Goal: Transaction & Acquisition: Purchase product/service

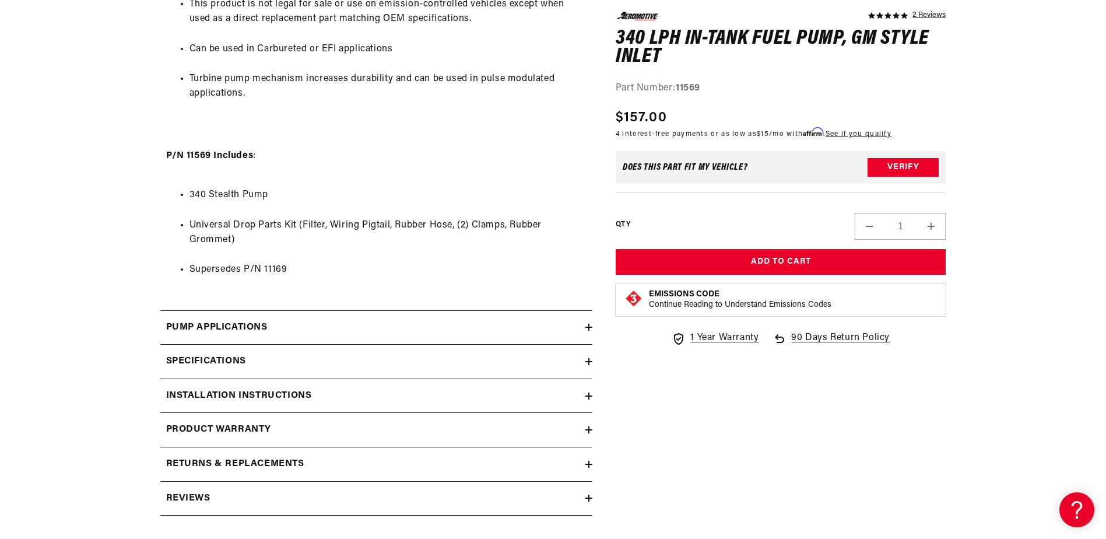
scroll to position [1107, 0]
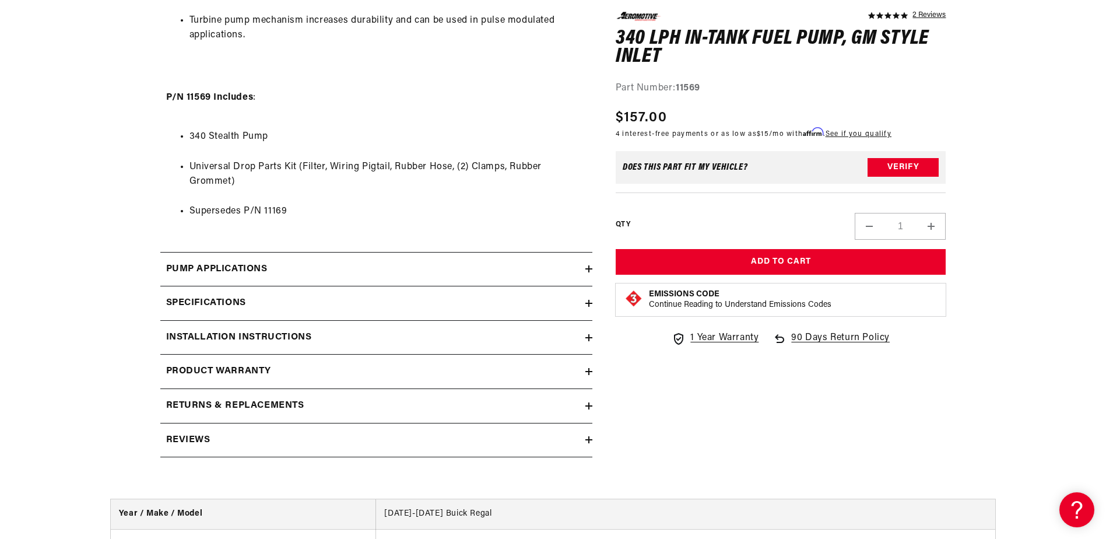
click at [585, 270] on icon at bounding box center [588, 268] width 7 height 7
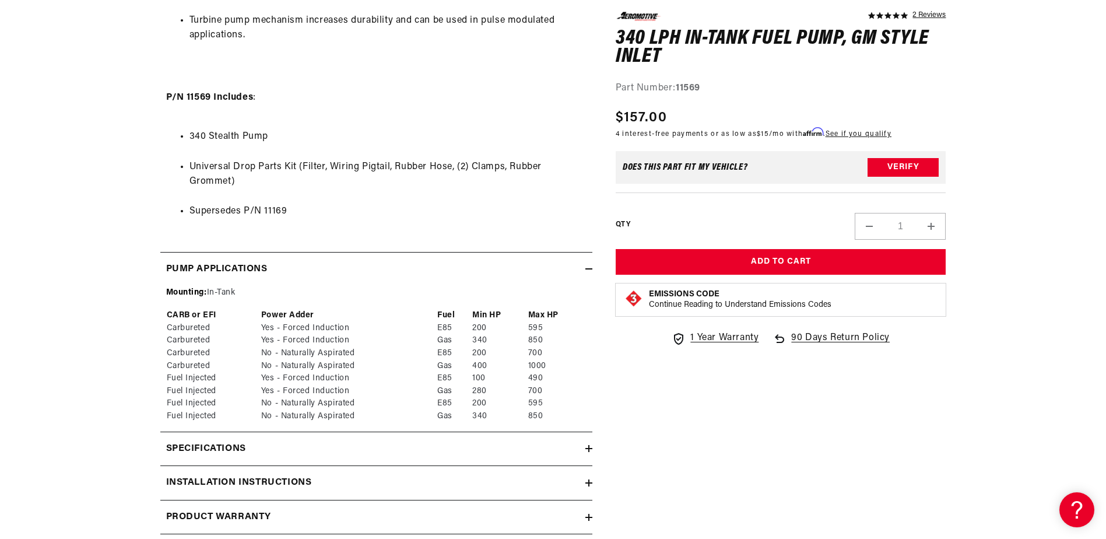
click at [586, 270] on icon at bounding box center [588, 268] width 7 height 7
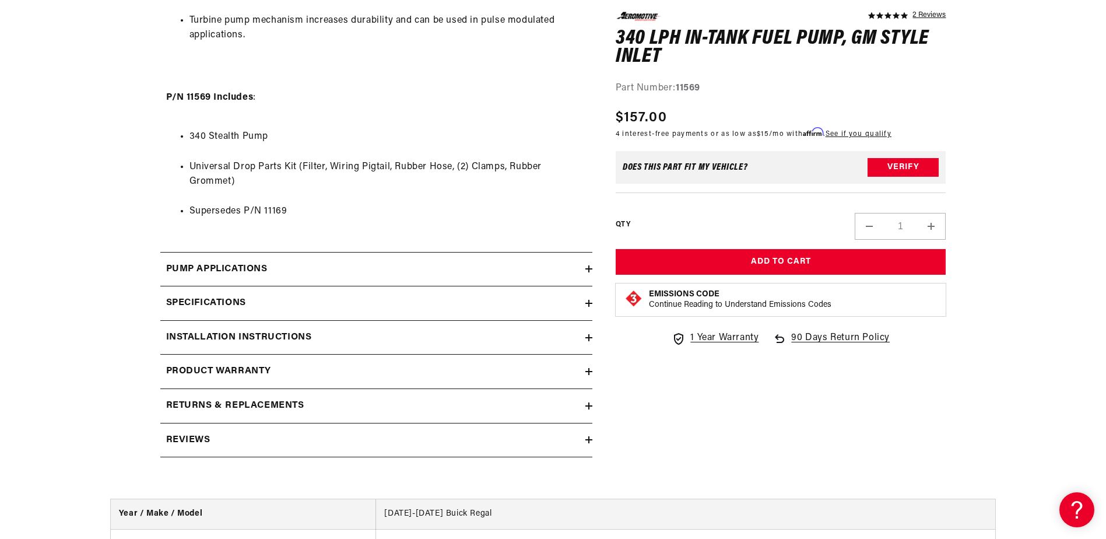
click at [589, 301] on icon at bounding box center [589, 303] width 0 height 7
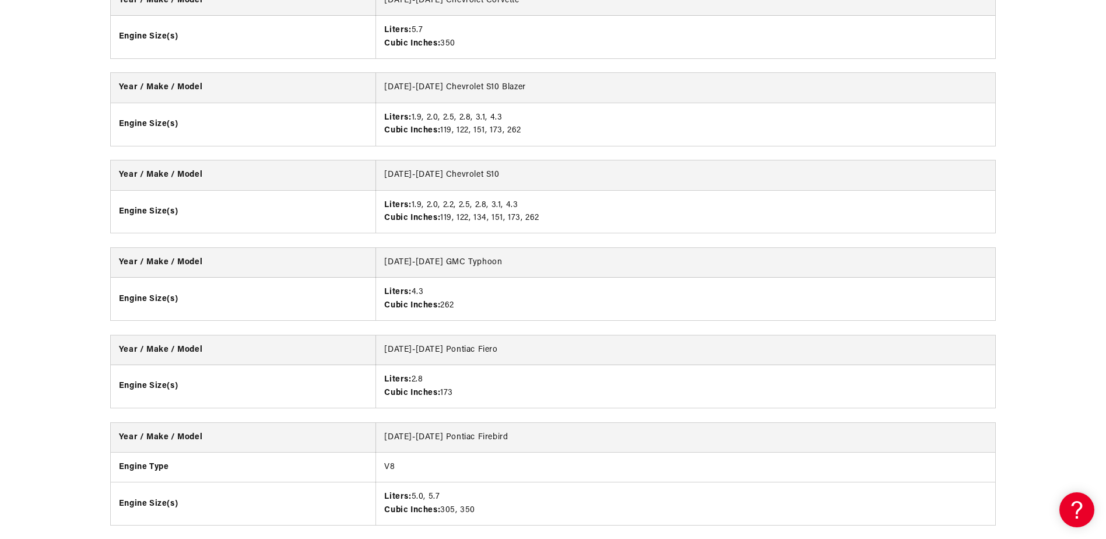
scroll to position [2856, 0]
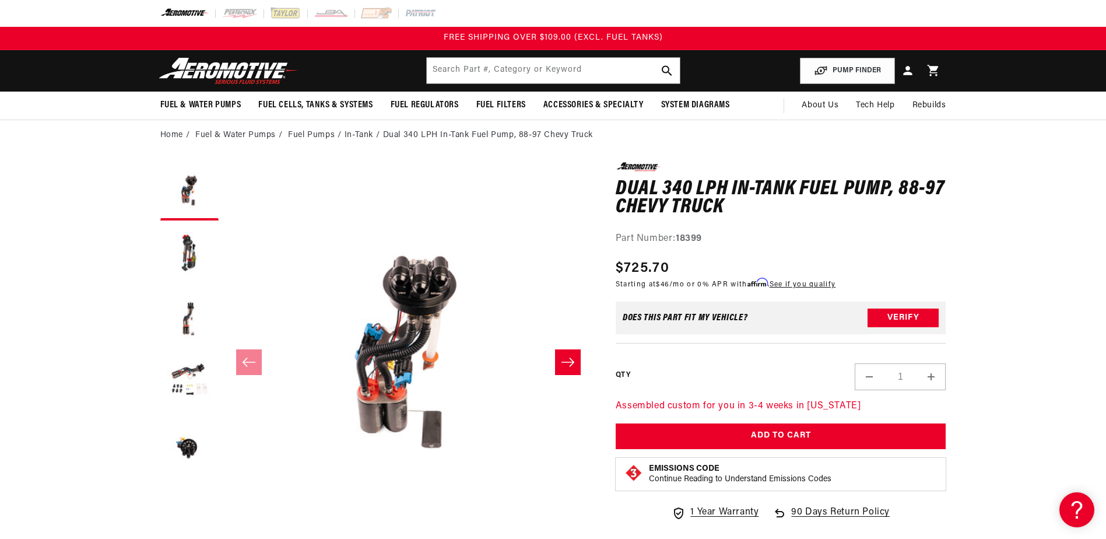
scroll to position [58, 0]
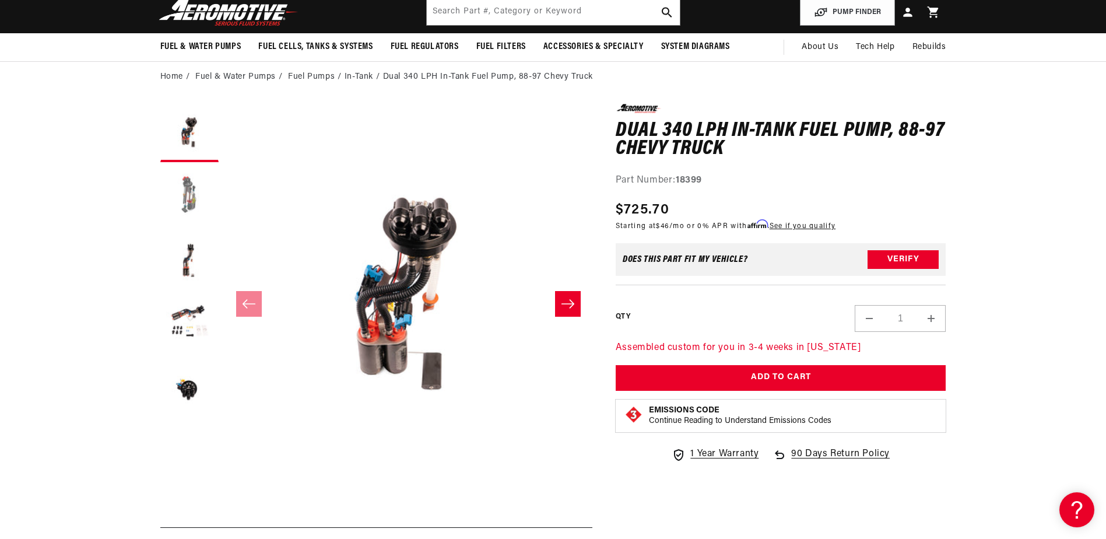
click at [180, 191] on button "Load image 2 in gallery view" at bounding box center [189, 197] width 58 height 58
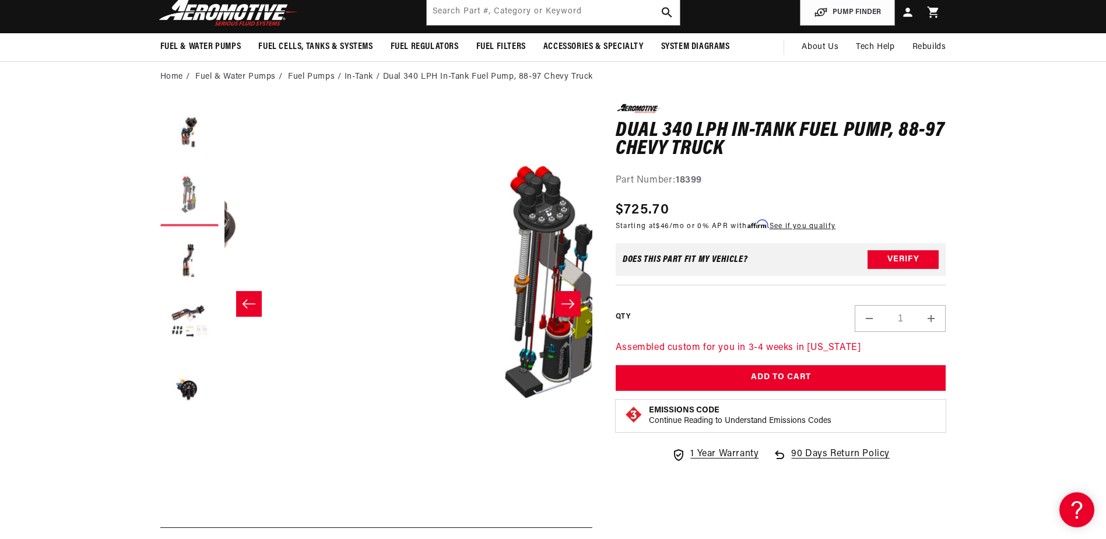
scroll to position [1, 368]
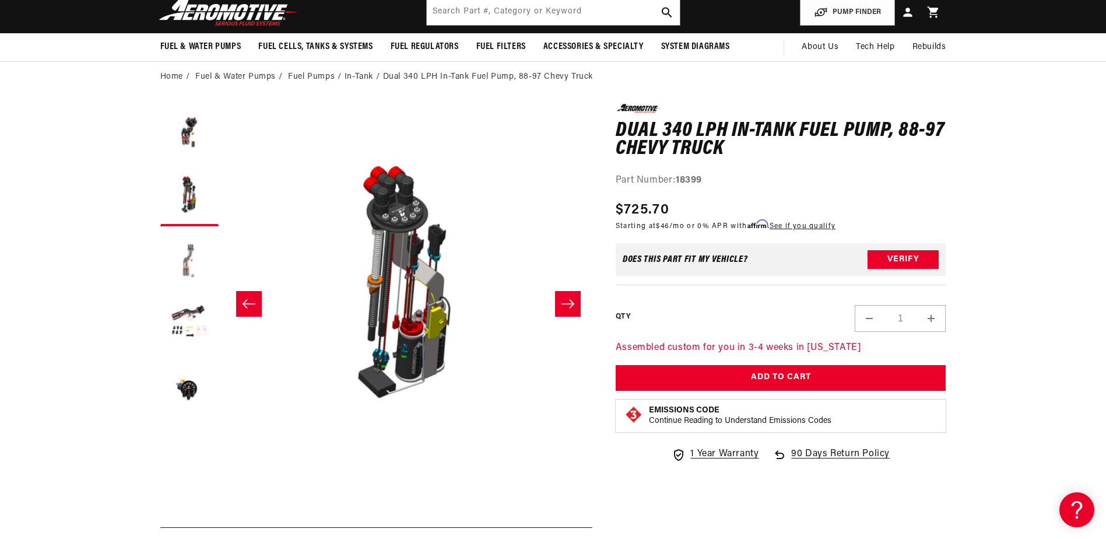
click at [184, 254] on button "Load image 3 in gallery view" at bounding box center [189, 261] width 58 height 58
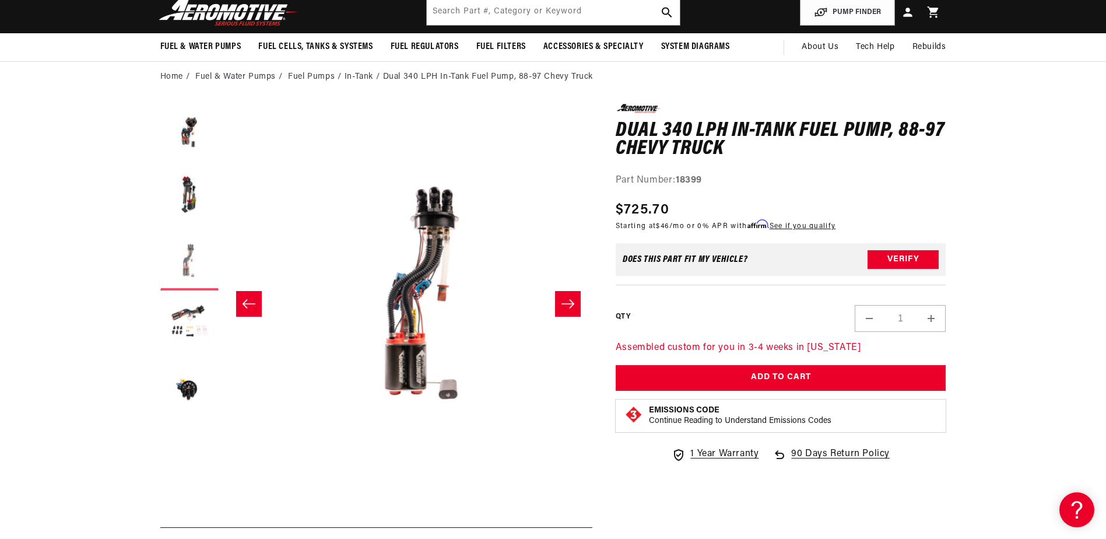
scroll to position [1, 736]
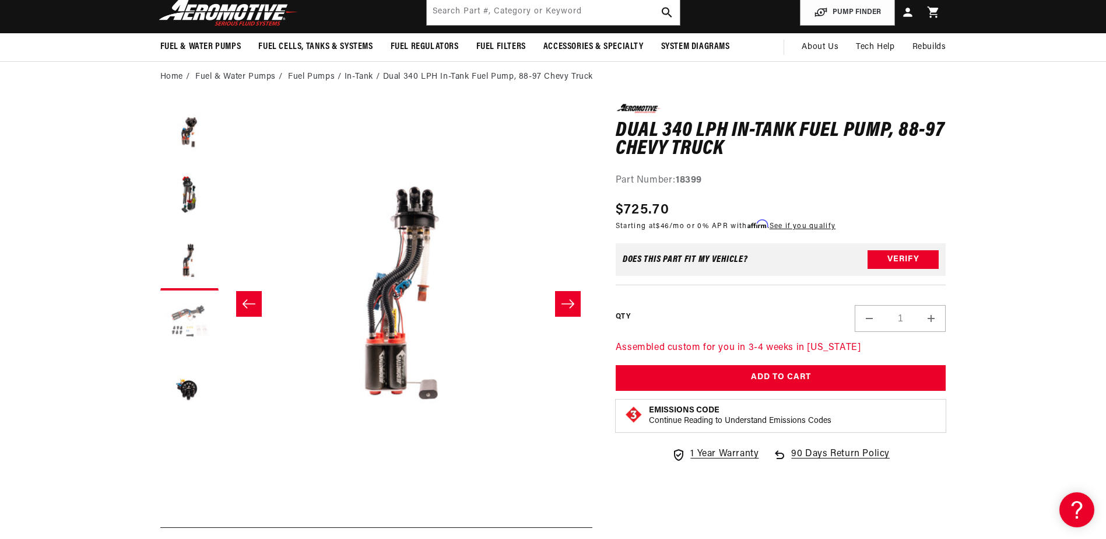
click at [192, 319] on button "Load image 4 in gallery view" at bounding box center [189, 325] width 58 height 58
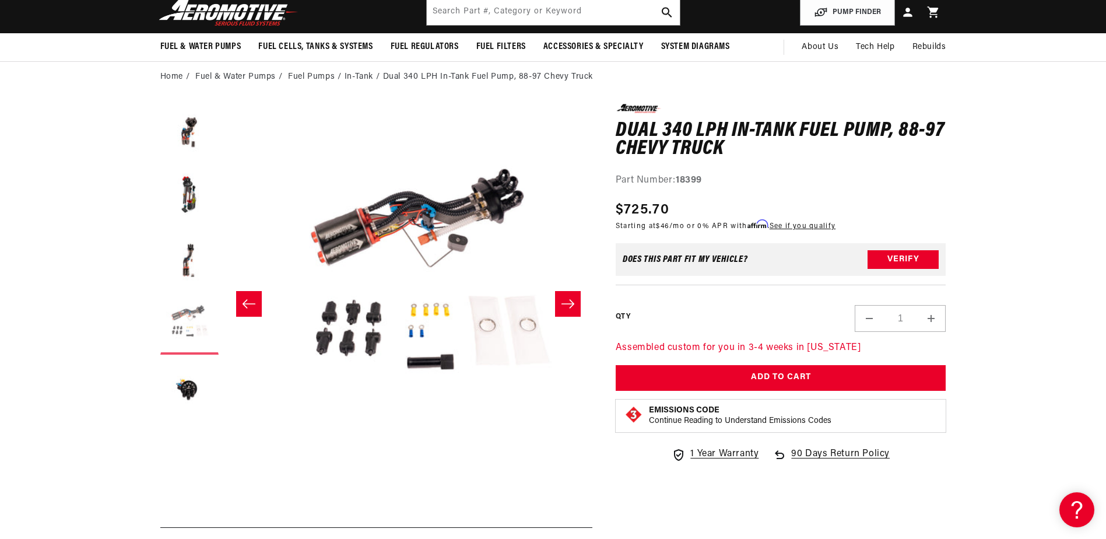
scroll to position [1, 1104]
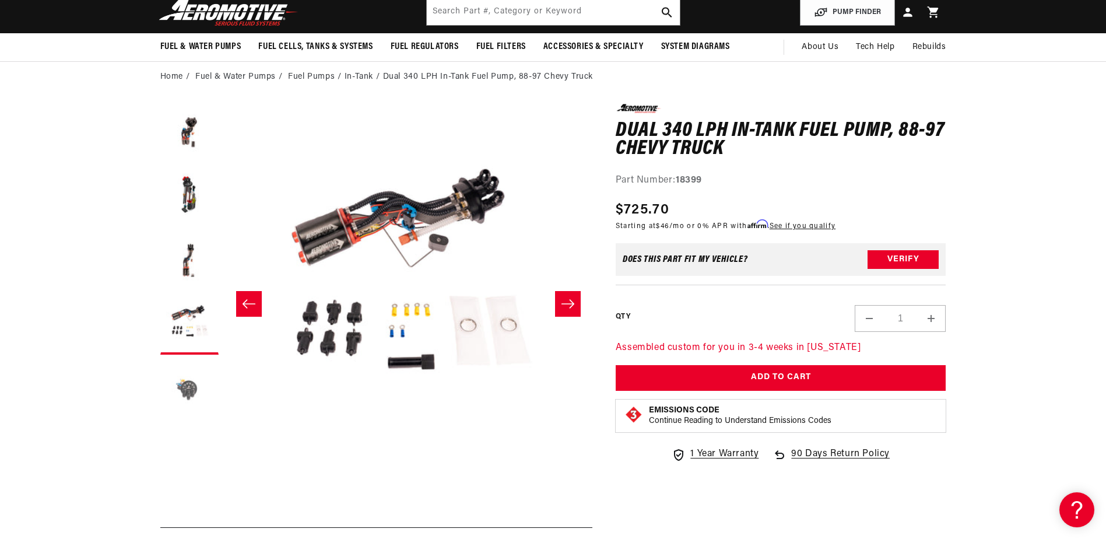
click at [192, 387] on button "Load image 5 in gallery view" at bounding box center [189, 389] width 58 height 58
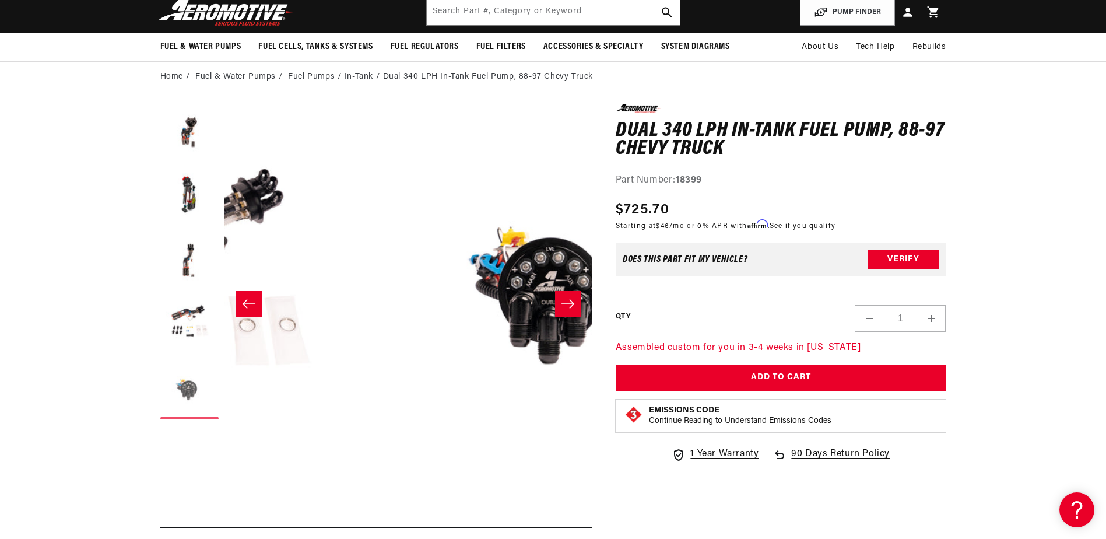
scroll to position [1, 1472]
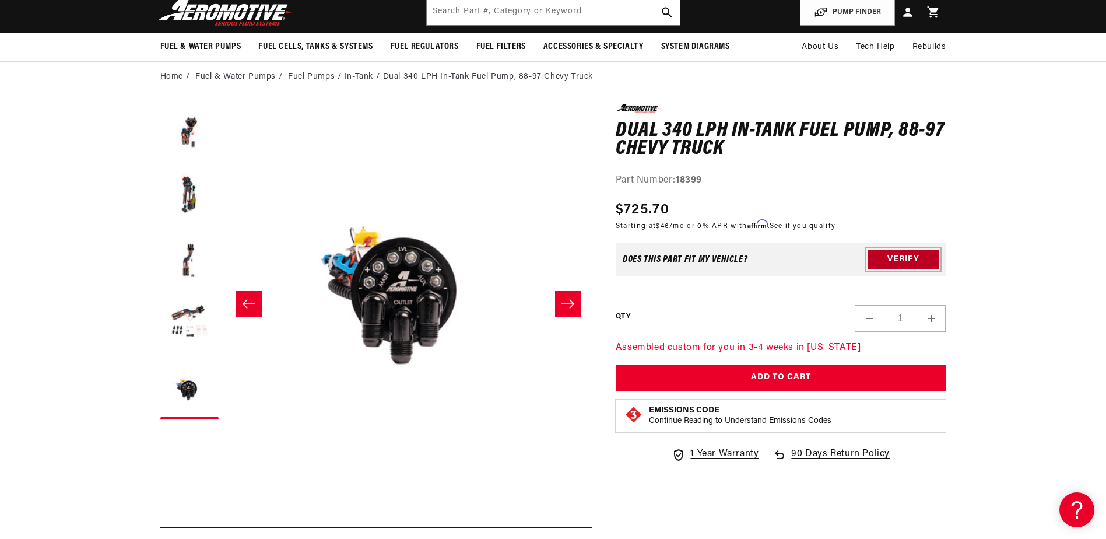
click at [912, 261] on button "Verify" at bounding box center [902, 259] width 71 height 19
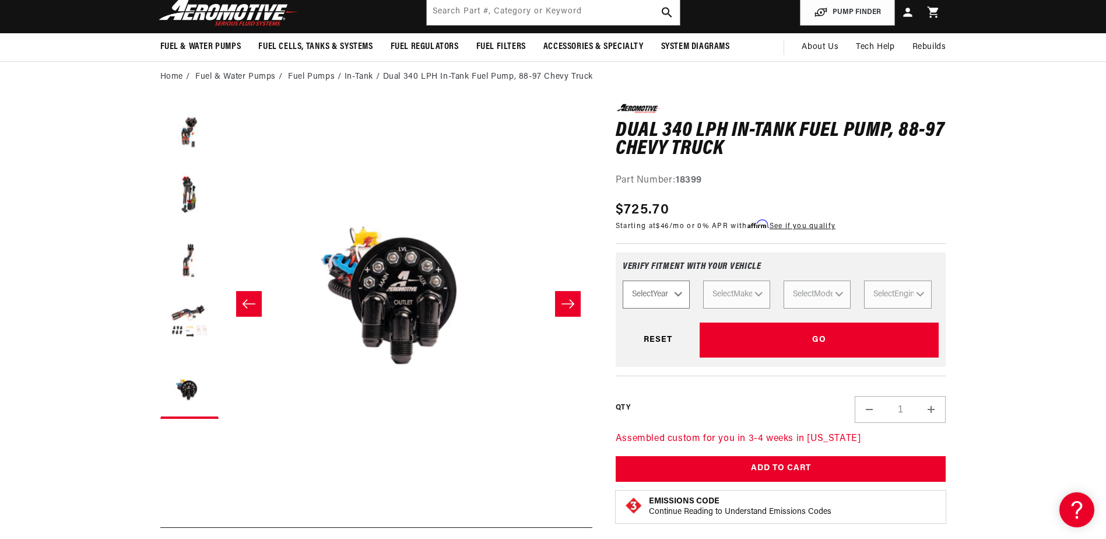
click at [682, 295] on select "Select Year 2023 2022 2021 2020 2019 2018 2017 2016 2015 2014 2013 2012 2011 20…" at bounding box center [656, 294] width 67 height 28
select select "1997"
click at [623, 280] on select "Select Year 2023 2022 2021 2020 2019 2018 2017 2016 2015 2014 2013 2012 2011 20…" at bounding box center [656, 294] width 67 height 28
select select "1997"
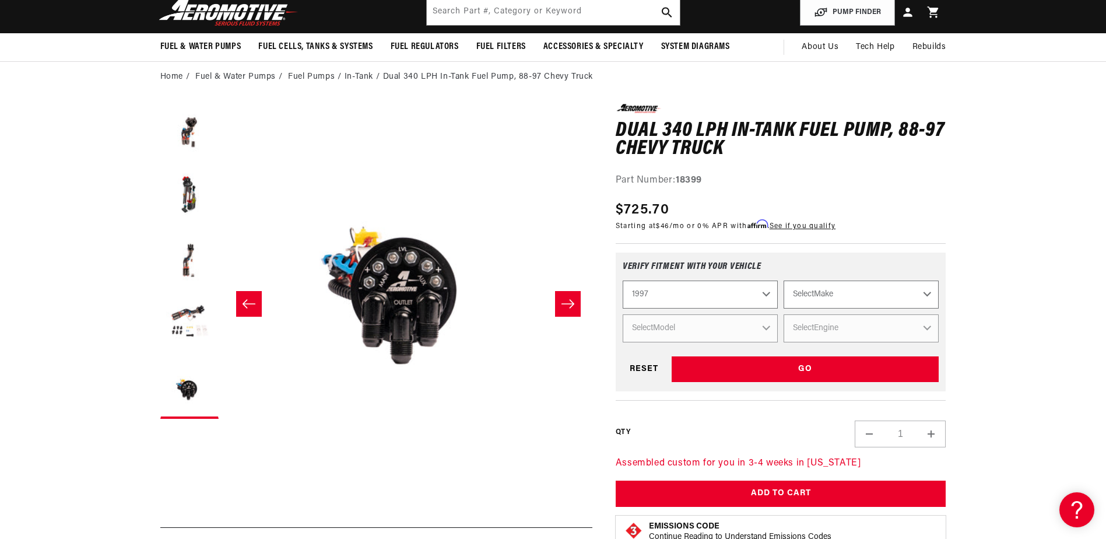
click at [926, 297] on select "Select Make Acura Buick Chevrolet Eagle Ford GMC Honda Hyundai Jeep Lexus Linco…" at bounding box center [860, 294] width 155 height 28
select select "GMC"
click at [783, 280] on select "Select Make Acura Buick Chevrolet Eagle Ford GMC Honda Hyundai Jeep Lexus Linco…" at bounding box center [860, 294] width 155 height 28
select select "GMC"
click at [762, 326] on select "Select Model C1500 C2500 K1500 K2500" at bounding box center [700, 328] width 155 height 28
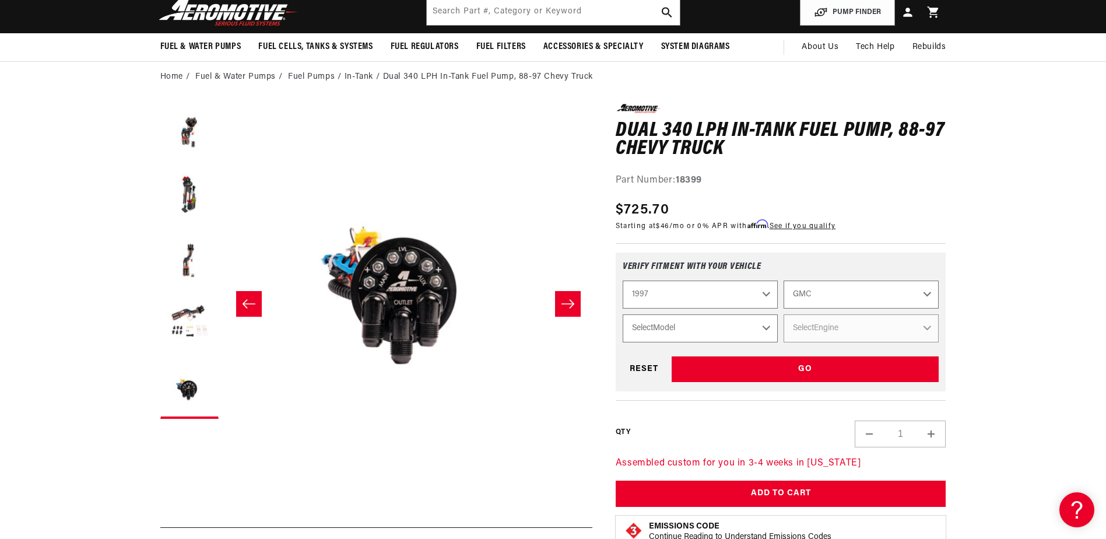
select select "C1500"
click at [623, 314] on select "Select Model C1500 C2500 K1500 K2500" at bounding box center [700, 328] width 155 height 28
select select "C1500"
click at [927, 330] on select "Select Engine 4.3L 5.0L 5.7L" at bounding box center [860, 328] width 155 height 28
select select "5.7L"
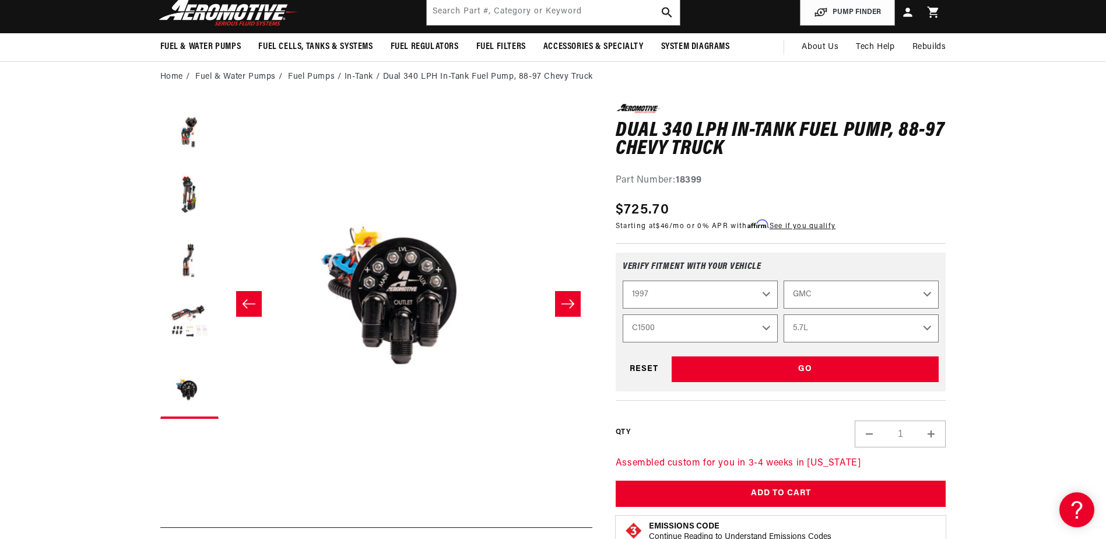
click at [783, 314] on select "Select Engine 4.3L 5.0L 5.7L" at bounding box center [860, 328] width 155 height 28
select select "Engine"
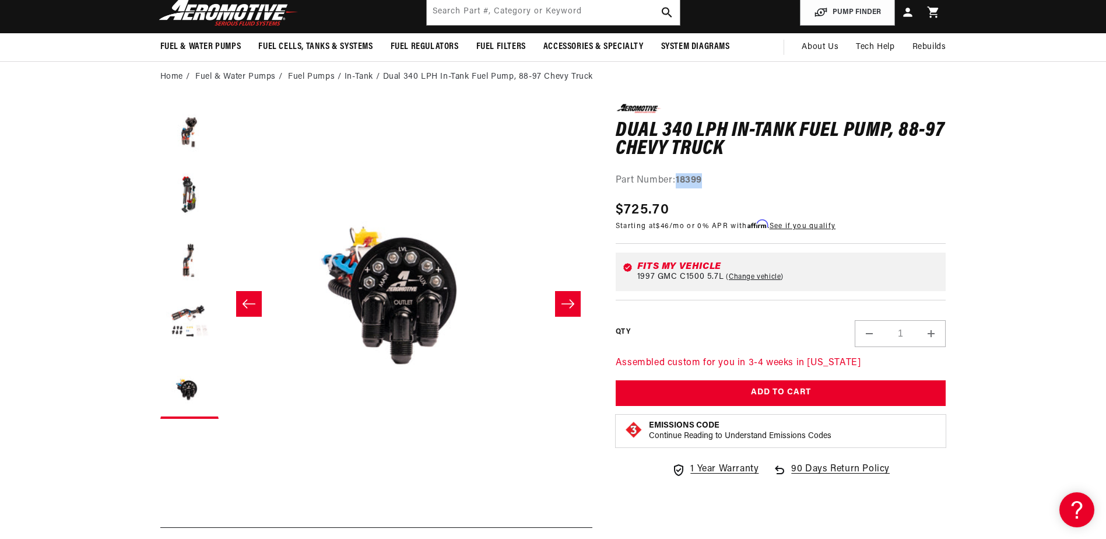
drag, startPoint x: 678, startPoint y: 180, endPoint x: 703, endPoint y: 182, distance: 25.2
click at [702, 182] on strong "18399" at bounding box center [689, 179] width 26 height 9
drag, startPoint x: 703, startPoint y: 182, endPoint x: 697, endPoint y: 183, distance: 5.9
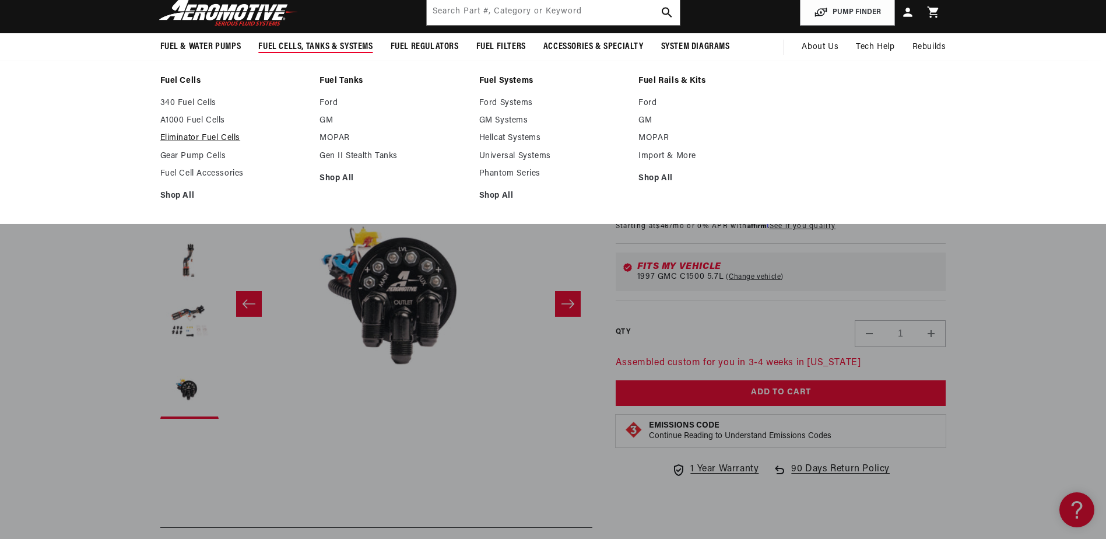
click at [202, 135] on link "Eliminator Fuel Cells" at bounding box center [234, 138] width 148 height 10
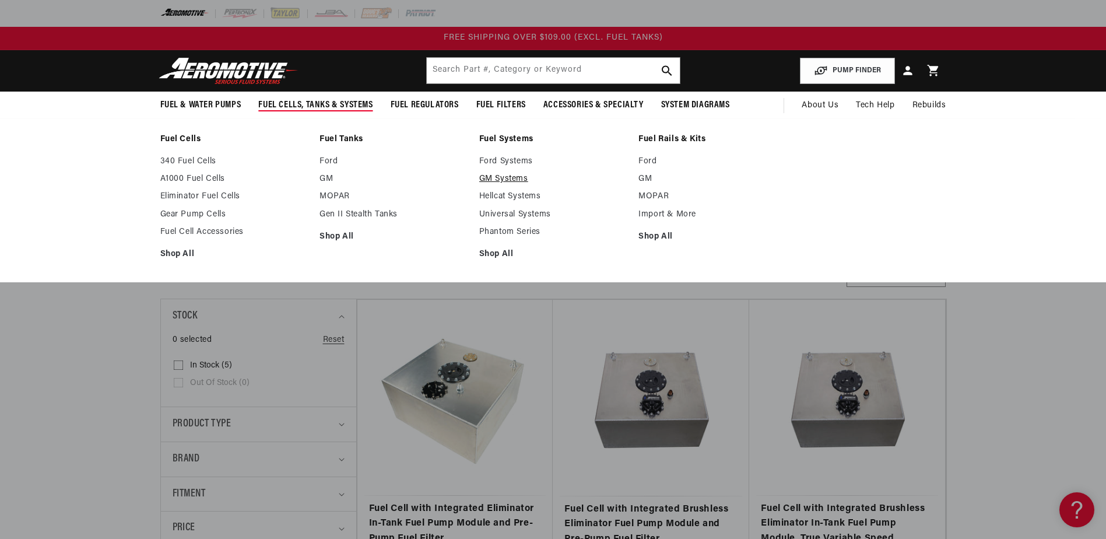
click at [508, 180] on link "GM Systems" at bounding box center [553, 179] width 148 height 10
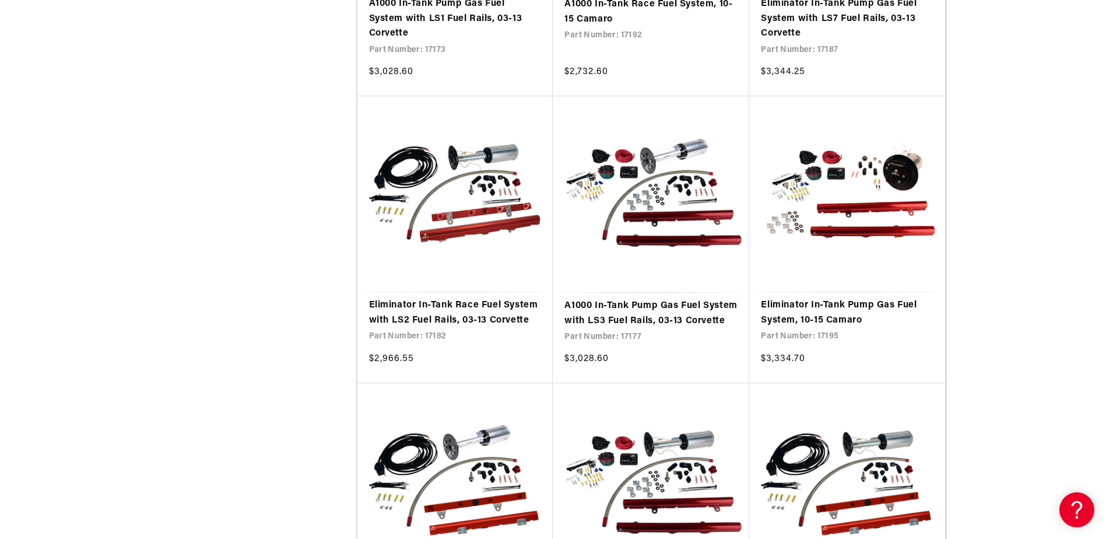
scroll to position [1982, 0]
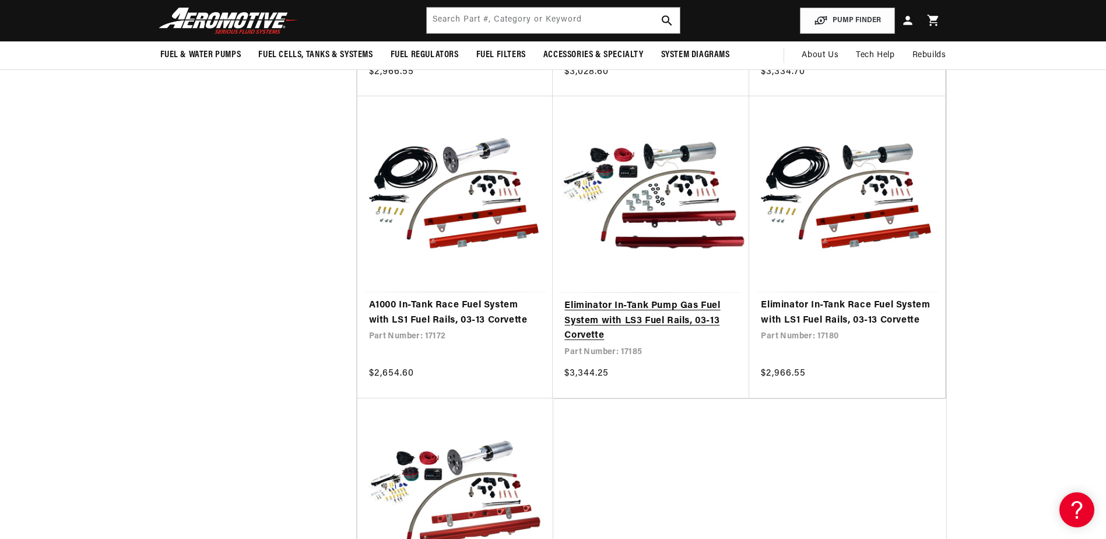
scroll to position [2098, 0]
